Goal: Task Accomplishment & Management: Complete application form

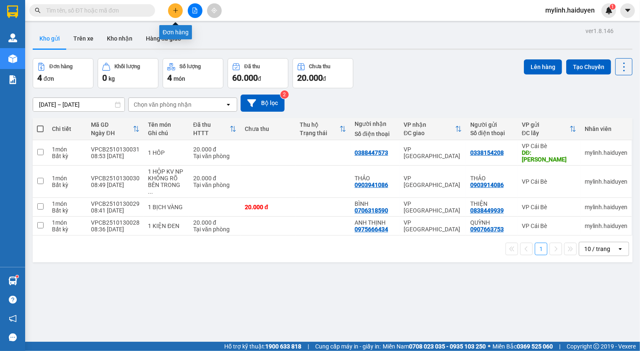
click at [173, 11] on icon "plus" at bounding box center [176, 11] width 6 height 6
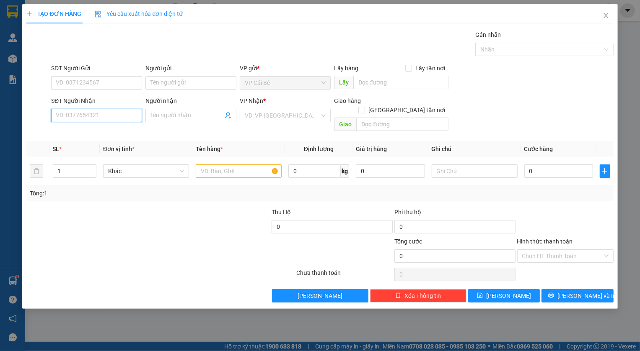
click at [115, 119] on input "SĐT Người Nhận" at bounding box center [96, 115] width 91 height 13
type input "0903698369"
click at [258, 120] on input "search" at bounding box center [282, 115] width 75 height 13
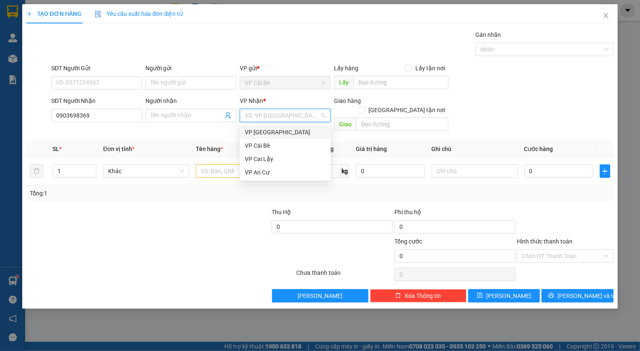
click at [269, 135] on div "VP [GEOGRAPHIC_DATA]" at bounding box center [285, 132] width 81 height 9
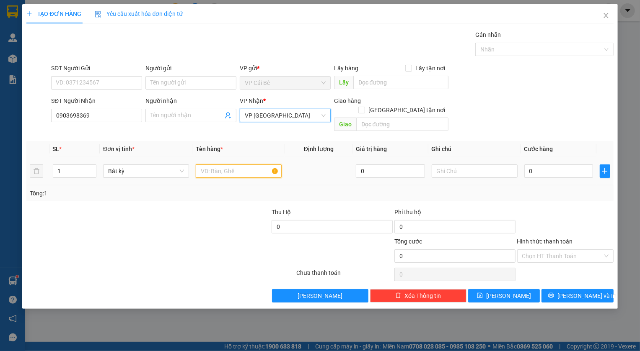
click at [225, 165] on input "text" at bounding box center [239, 171] width 86 height 13
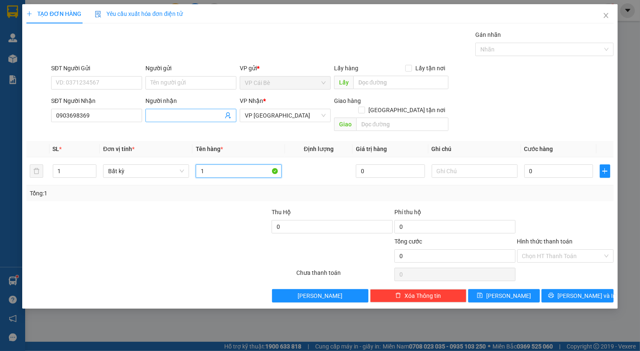
type input "1"
click at [167, 117] on input "Người nhận" at bounding box center [186, 115] width 72 height 9
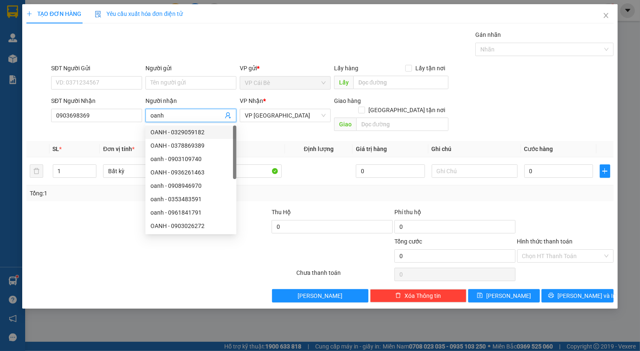
type input "oanh"
click at [273, 141] on th "Tên hàng *" at bounding box center [238, 149] width 93 height 16
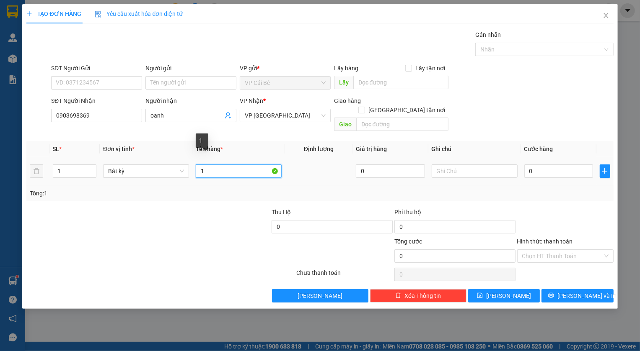
click at [240, 165] on input "1" at bounding box center [239, 171] width 86 height 13
type input "1 kiện 5kg"
click at [549, 165] on input "0" at bounding box center [558, 171] width 69 height 13
type input "2"
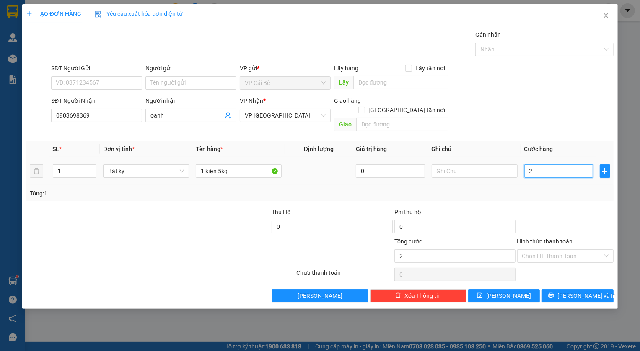
type input "2"
type input "20"
type input "20.000"
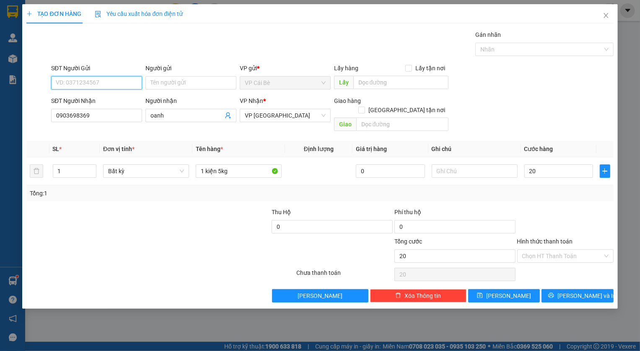
type input "20.000"
click at [92, 82] on input "SĐT Người Gửi" at bounding box center [96, 82] width 91 height 13
drag, startPoint x: 75, startPoint y: 84, endPoint x: 5, endPoint y: 86, distance: 69.6
click at [5, 86] on div "TẠO ĐƠN HÀNG Yêu cầu xuất hóa đơn điện tử Transit Pickup Surcharge Ids Transit …" at bounding box center [320, 175] width 640 height 351
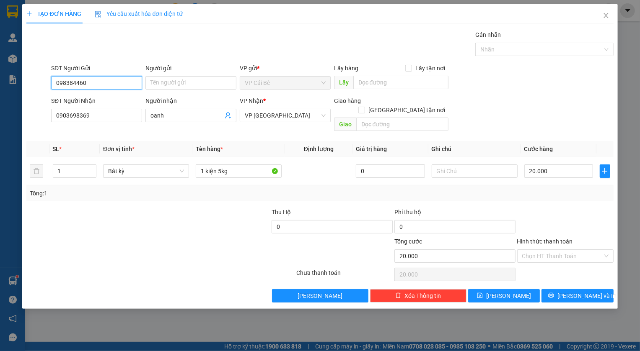
type input "0983844608"
click at [81, 98] on div "0983844608 - TRÍ" at bounding box center [96, 99] width 81 height 9
type input "TRÍ"
type input "BÀ TỒN"
type input "0983844608"
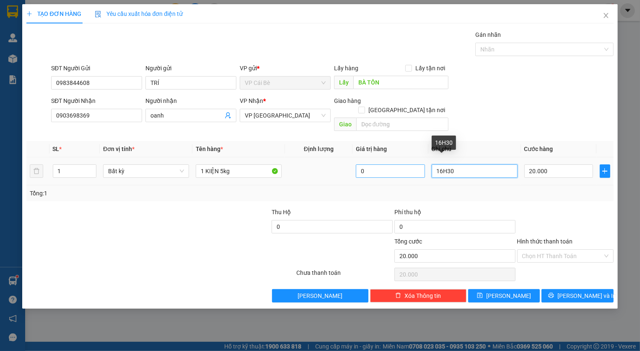
drag, startPoint x: 463, startPoint y: 161, endPoint x: 392, endPoint y: 167, distance: 70.6
click at [392, 167] on tr "1 Bất kỳ 1 KIỆN 5kg 0 16H30 20.000" at bounding box center [319, 171] width 586 height 28
type input "12.30"
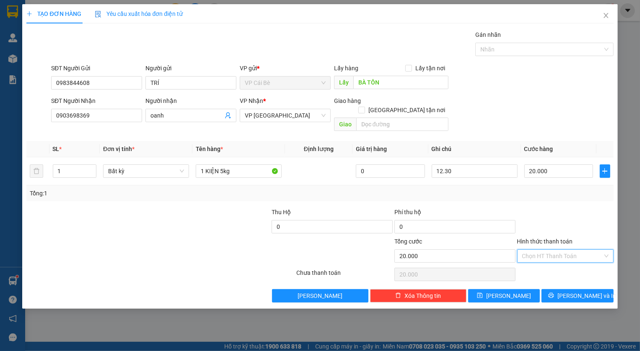
click at [554, 250] on input "Hình thức thanh toán" at bounding box center [562, 256] width 80 height 13
click at [536, 265] on div "Tại văn phòng" at bounding box center [565, 263] width 86 height 9
type input "0"
click at [515, 289] on button "[PERSON_NAME]" at bounding box center [504, 295] width 72 height 13
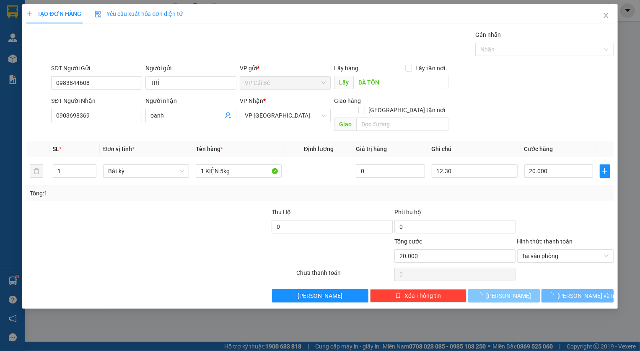
type input "0"
